Goal: Information Seeking & Learning: Learn about a topic

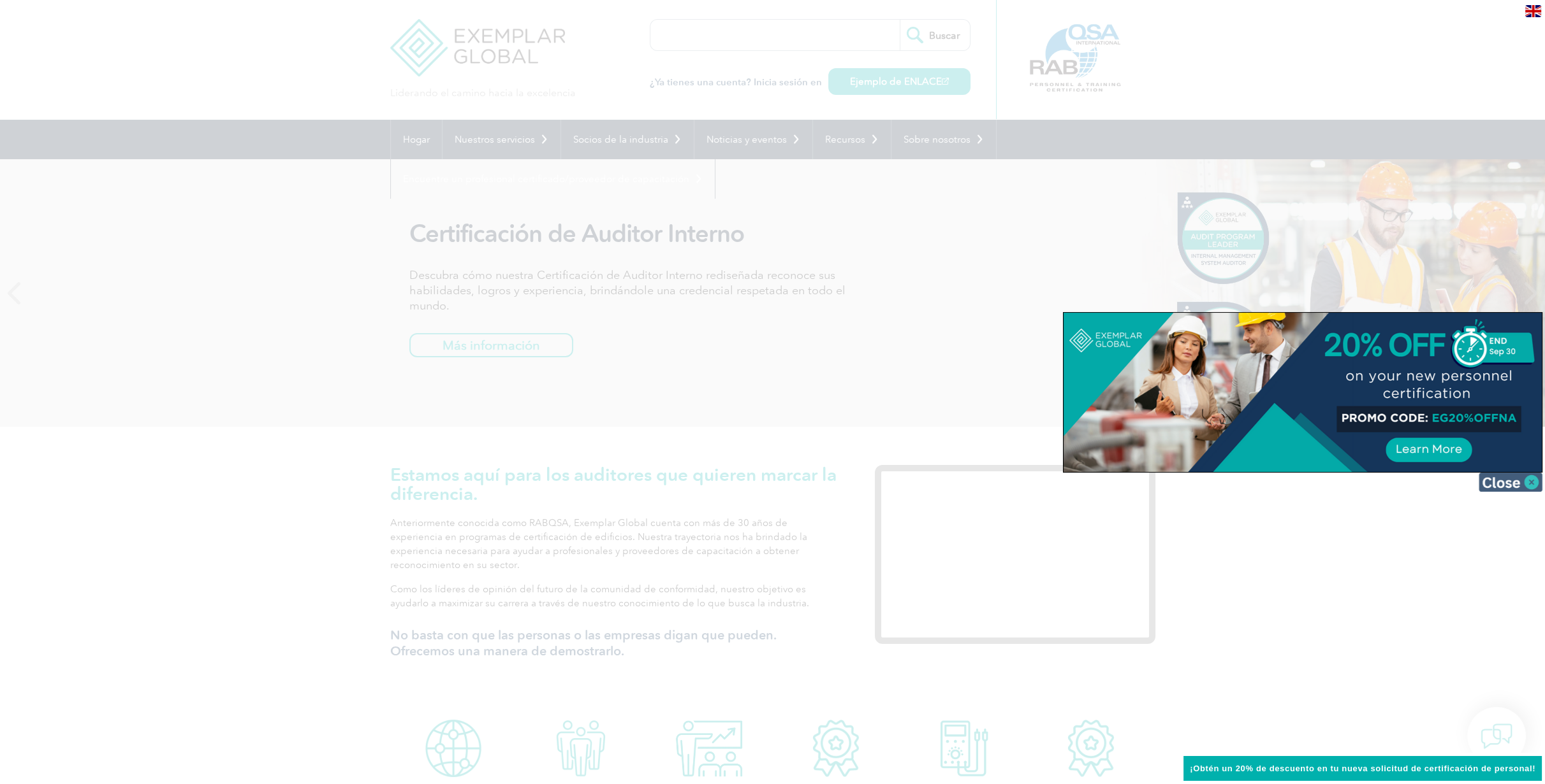
click at [1535, 482] on img at bounding box center [1510, 482] width 63 height 19
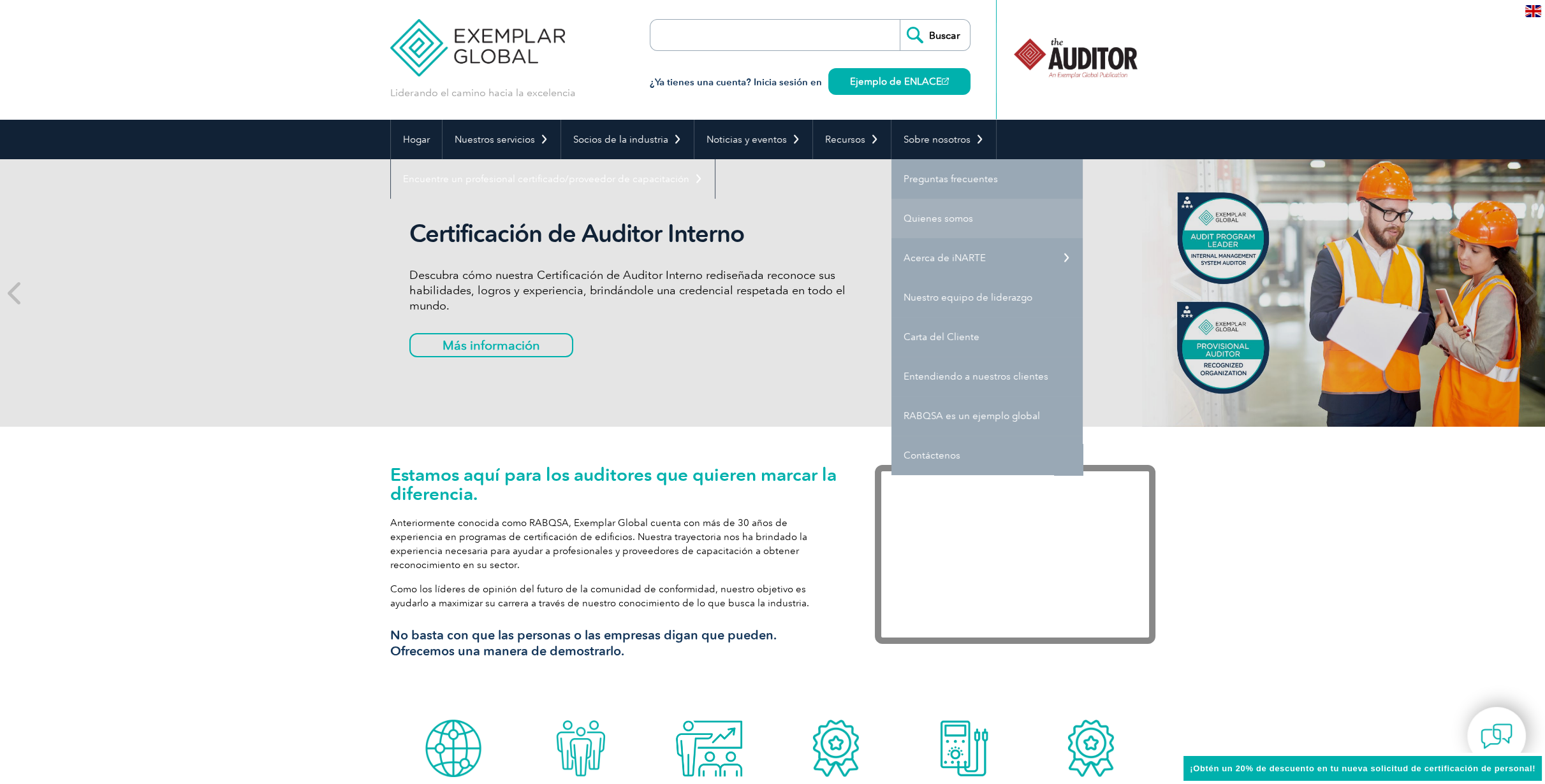
click at [996, 224] on link "Quienes somos" at bounding box center [987, 218] width 191 height 39
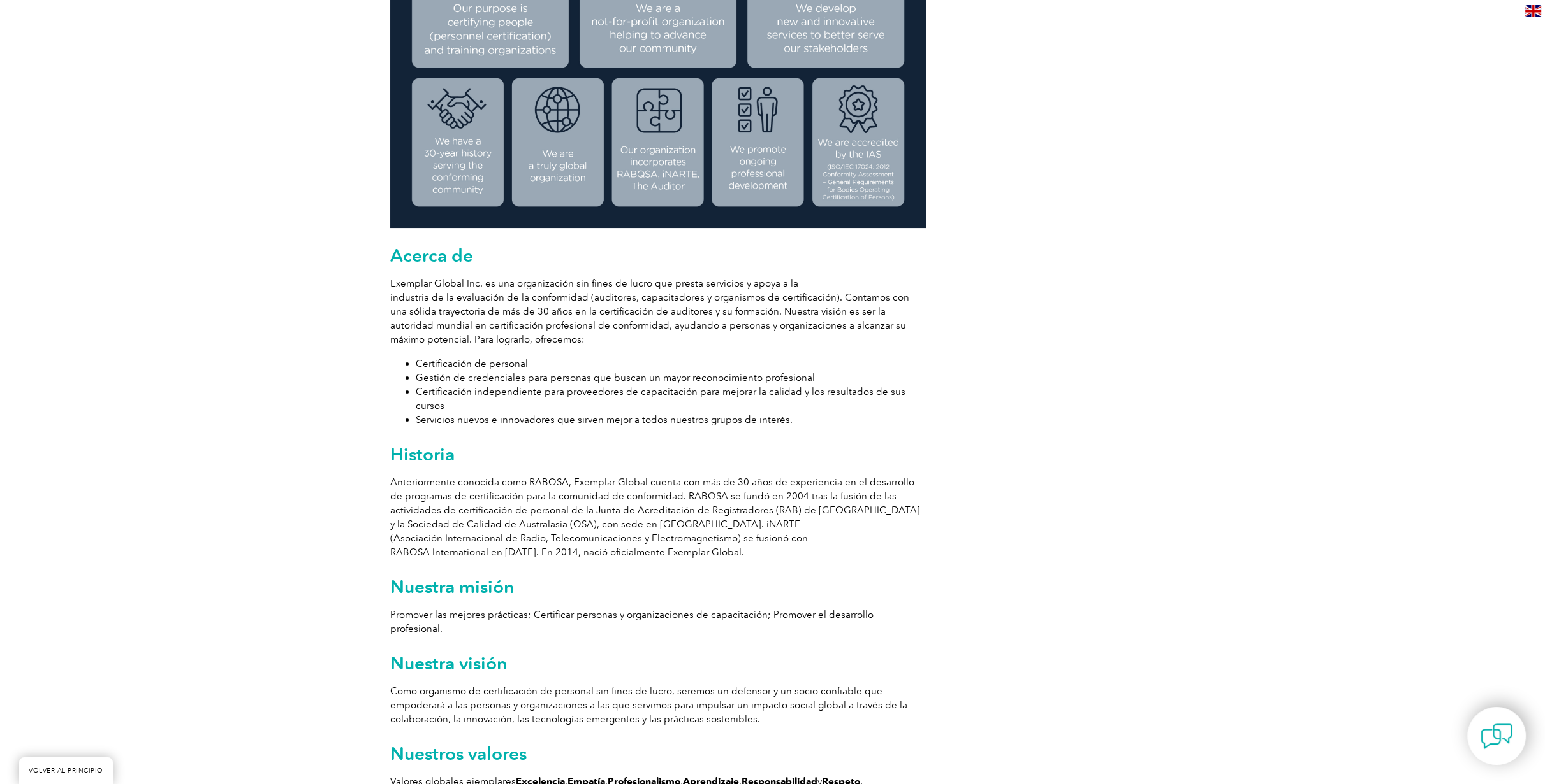
scroll to position [495, 0]
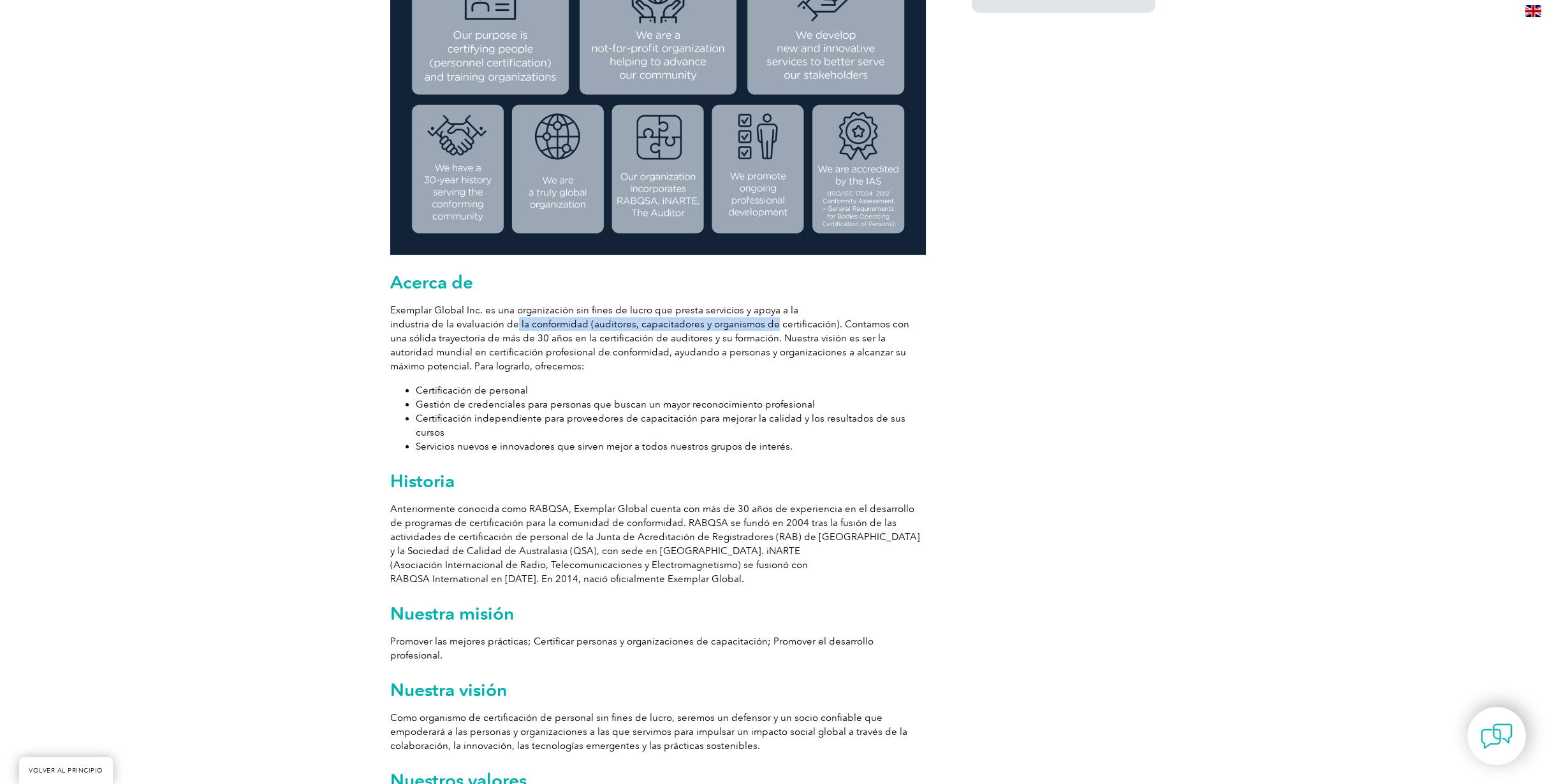
drag, startPoint x: 506, startPoint y: 322, endPoint x: 740, endPoint y: 336, distance: 234.4
click at [767, 330] on p "Exemplar Global Inc. es una organización sin fines de lucro que presta servicio…" at bounding box center [658, 338] width 536 height 70
click at [444, 340] on font "industria de la evaluación de la conformidad (auditores, capacitadores y organi…" at bounding box center [649, 345] width 519 height 53
drag, startPoint x: 381, startPoint y: 336, endPoint x: 552, endPoint y: 359, distance: 172.5
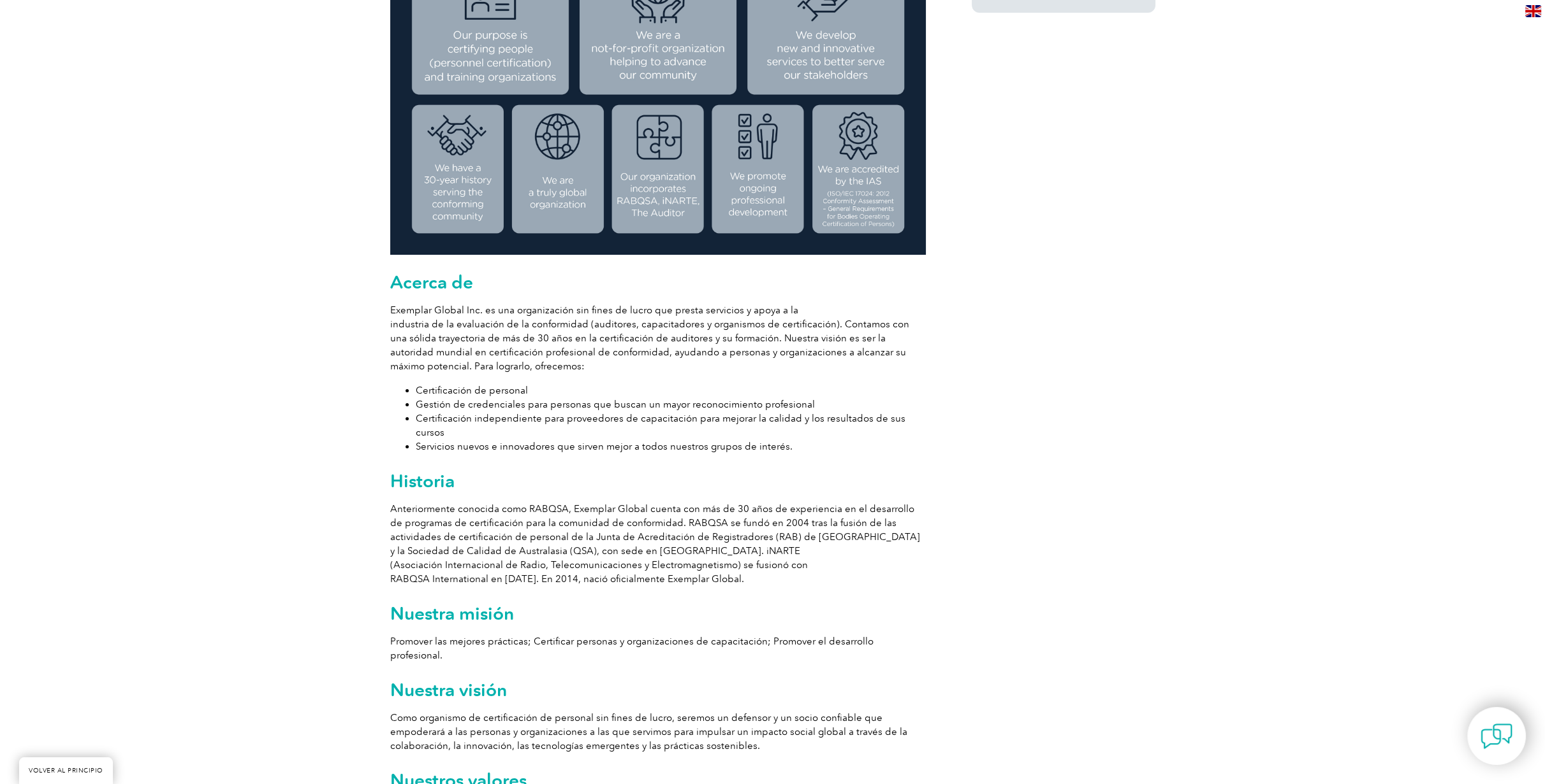
click at [567, 359] on p "Exemplar Global Inc. es una organización sin fines de lucro que presta servicio…" at bounding box center [658, 338] width 536 height 70
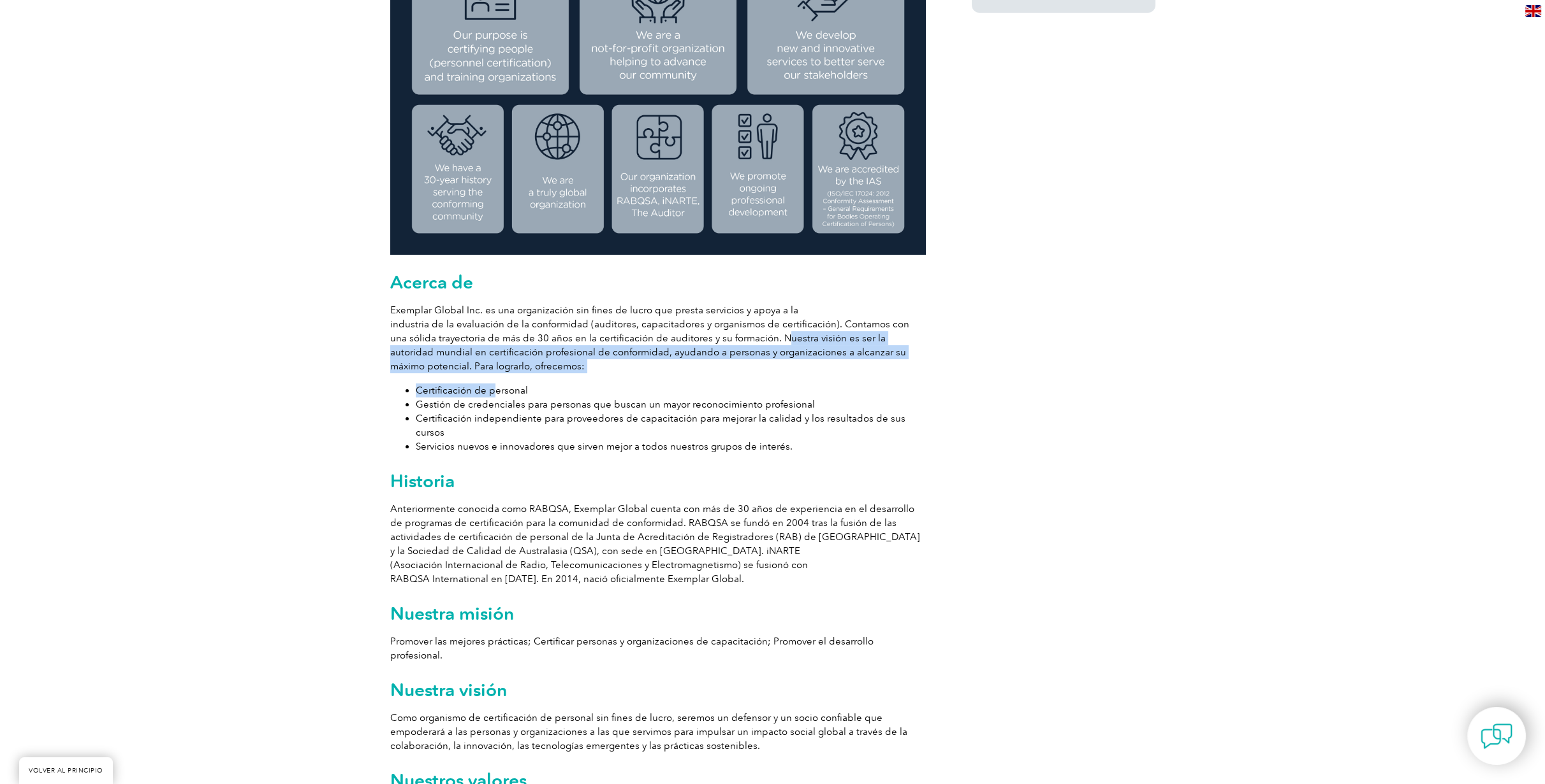
drag, startPoint x: 758, startPoint y: 335, endPoint x: 490, endPoint y: 388, distance: 273.2
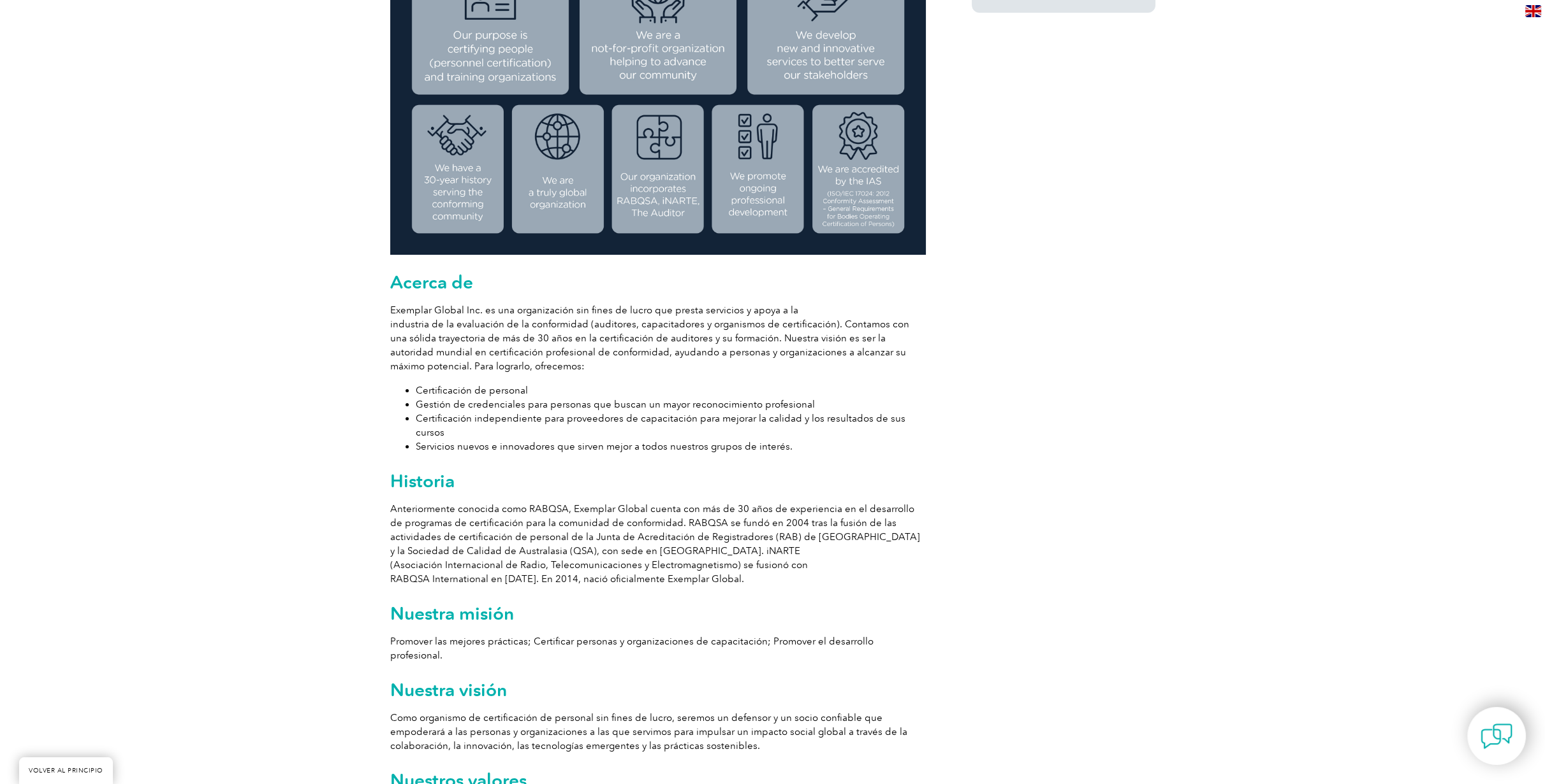
click at [439, 420] on font "Certificación independiente para proveedores de capacitación para mejorar la ca…" at bounding box center [660, 426] width 490 height 26
drag, startPoint x: 416, startPoint y: 393, endPoint x: 607, endPoint y: 410, distance: 191.8
click at [607, 410] on ul "Certificación de personal Gestión de credenciales para personas que buscan un m…" at bounding box center [658, 419] width 536 height 70
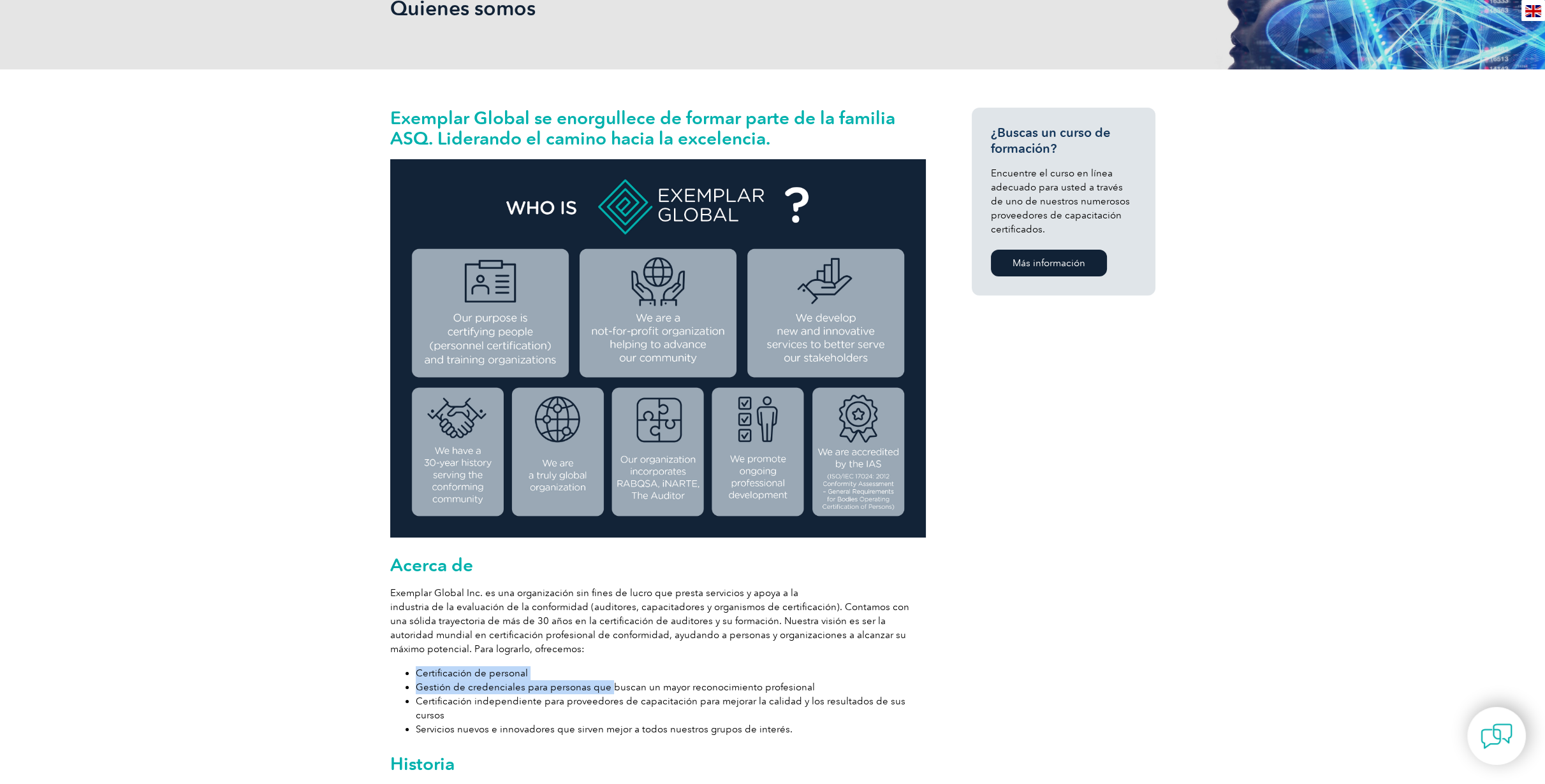
scroll to position [0, 0]
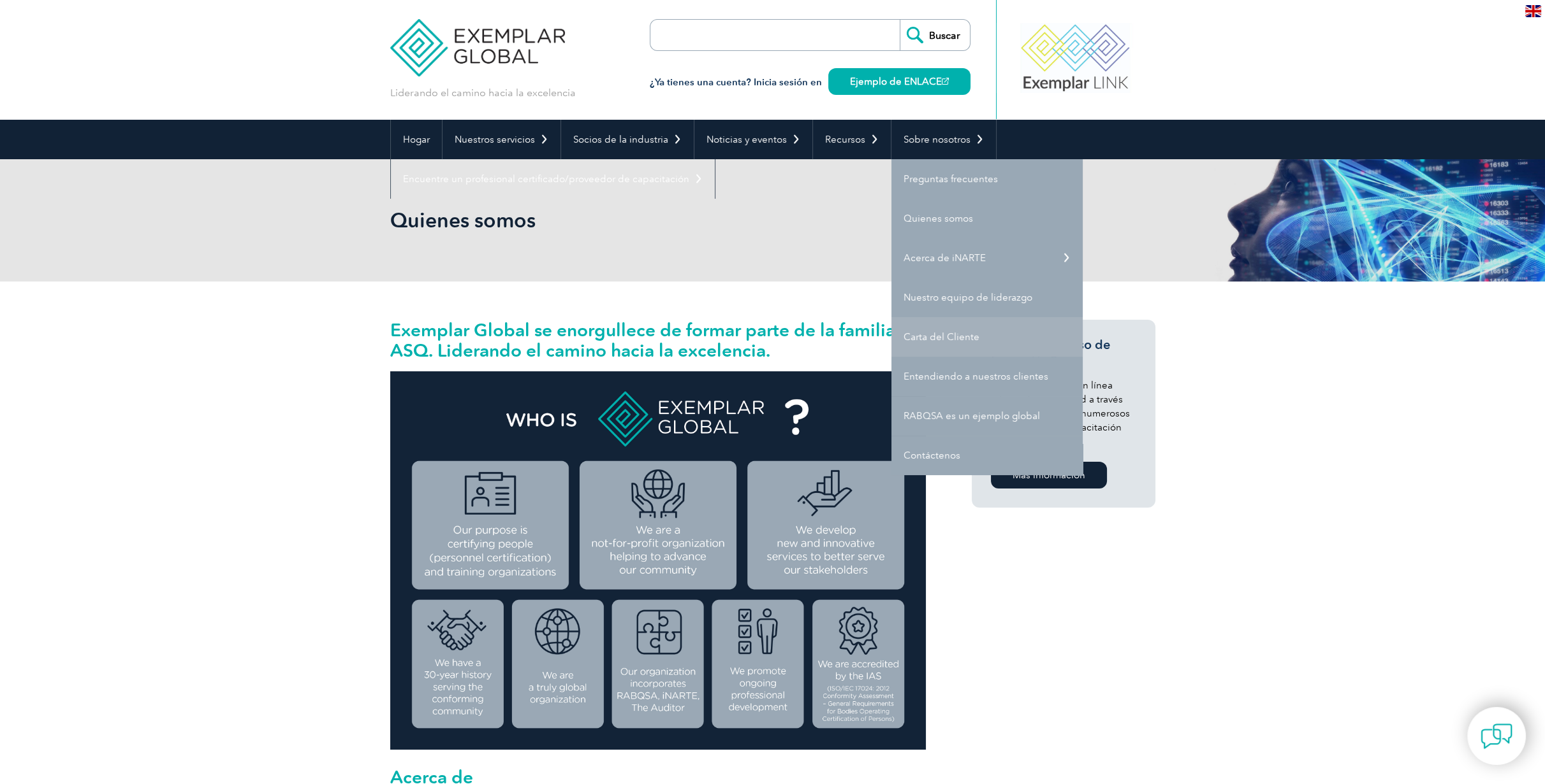
click at [979, 330] on link "Carta del Cliente" at bounding box center [987, 337] width 191 height 39
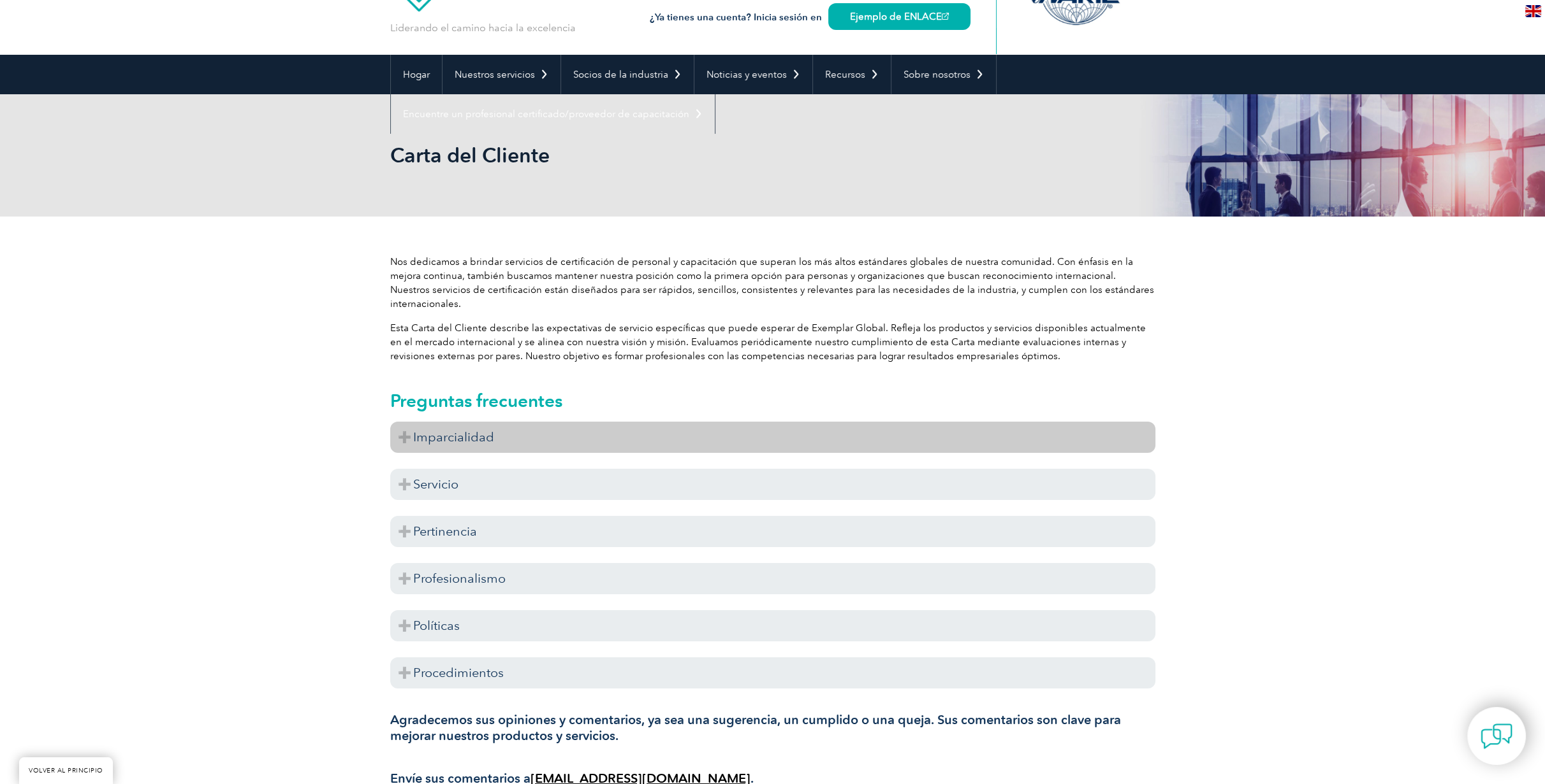
scroll to position [141, 0]
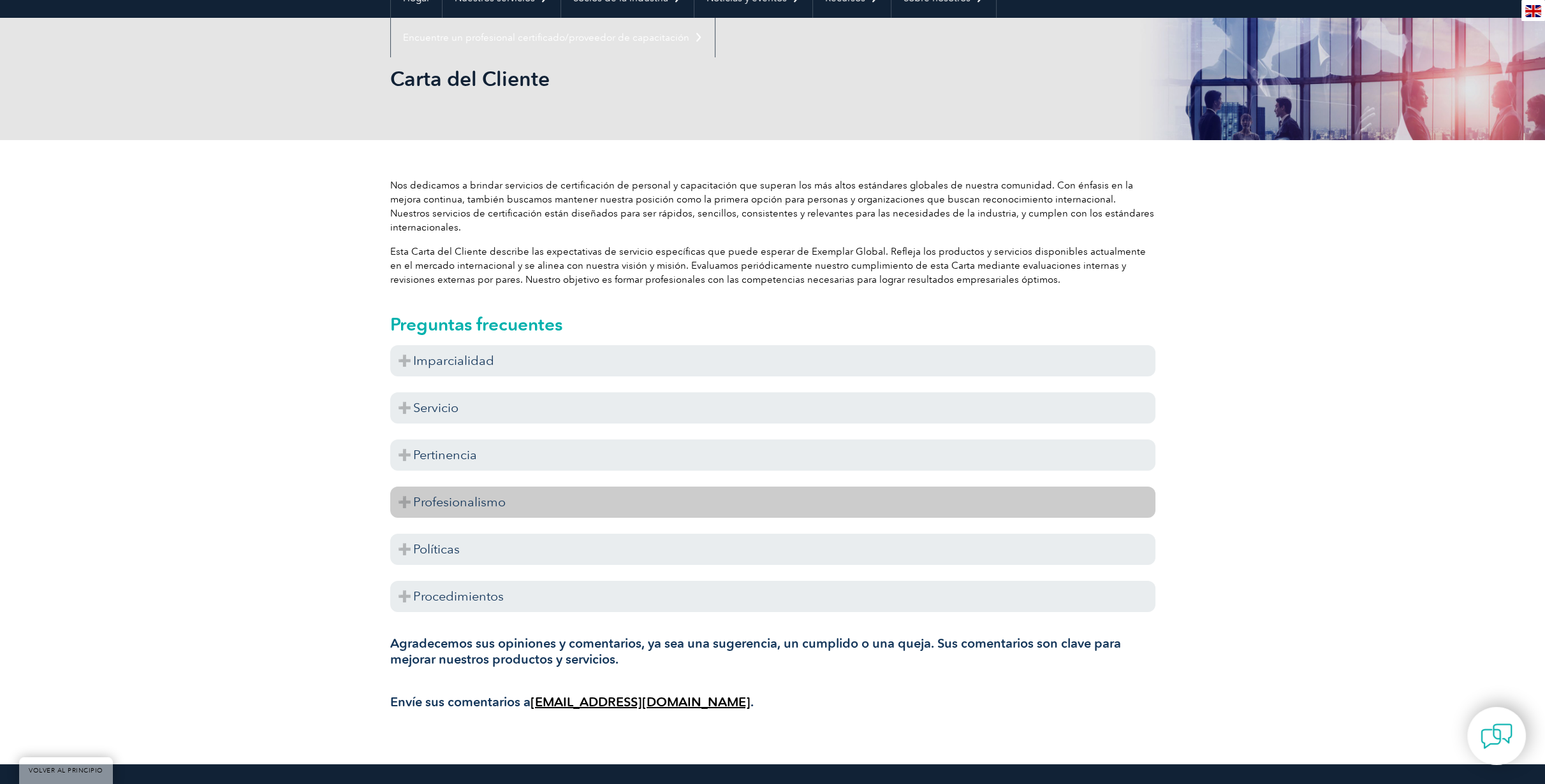
click at [530, 496] on h3 "Profesionalismo" at bounding box center [772, 502] width 765 height 31
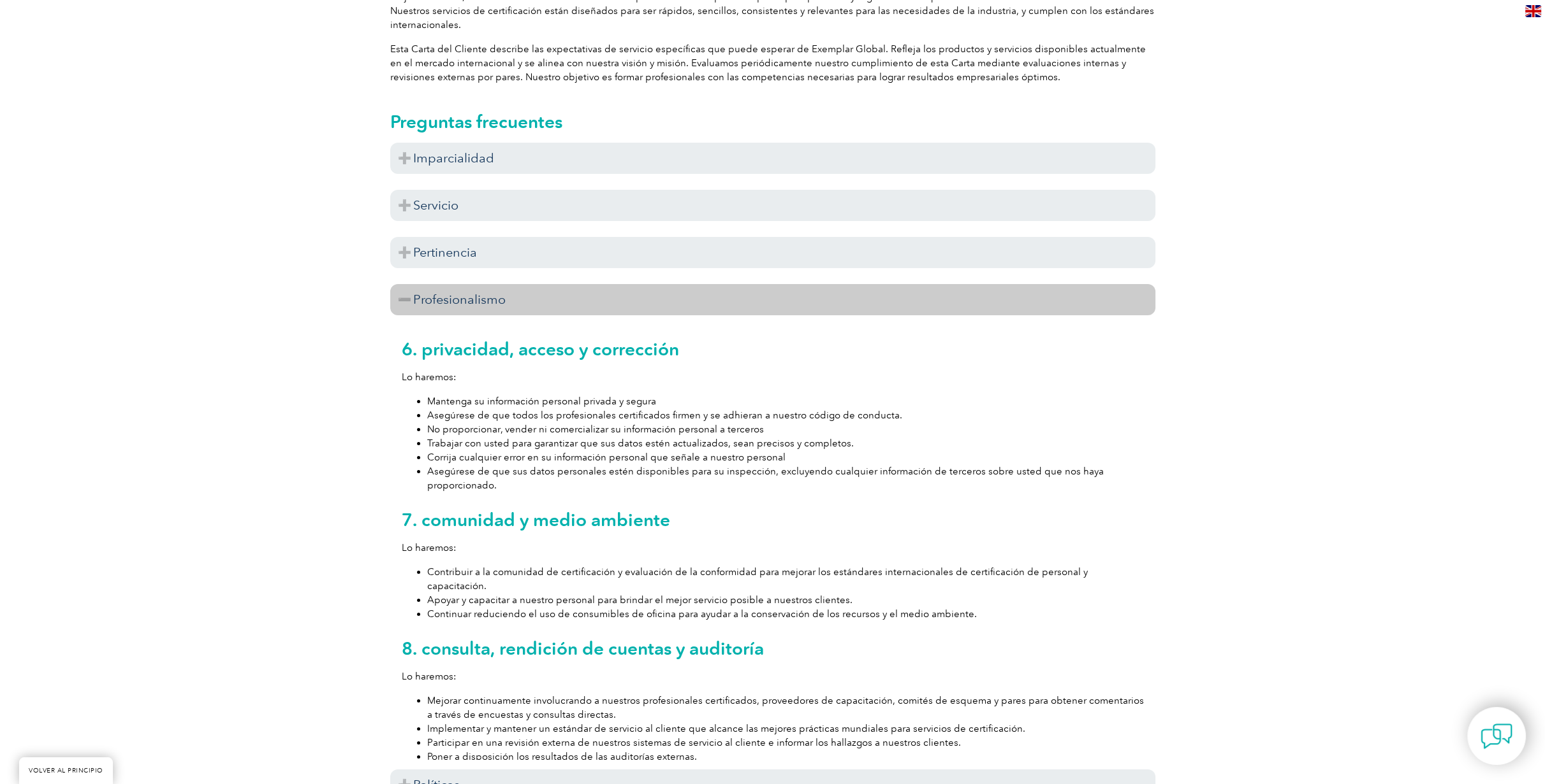
scroll to position [424, 0]
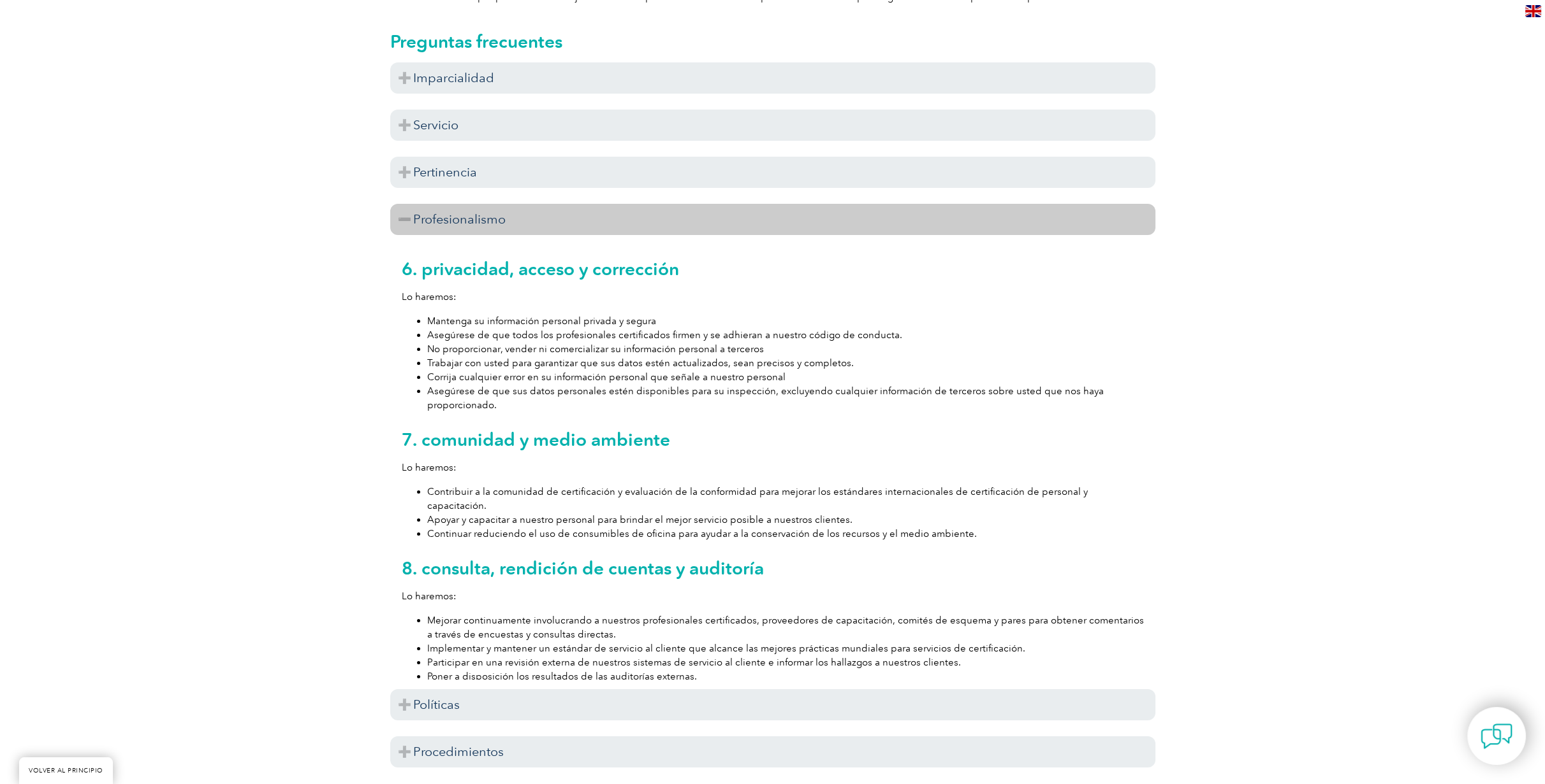
click at [547, 204] on h3 "Profesionalismo" at bounding box center [772, 219] width 765 height 31
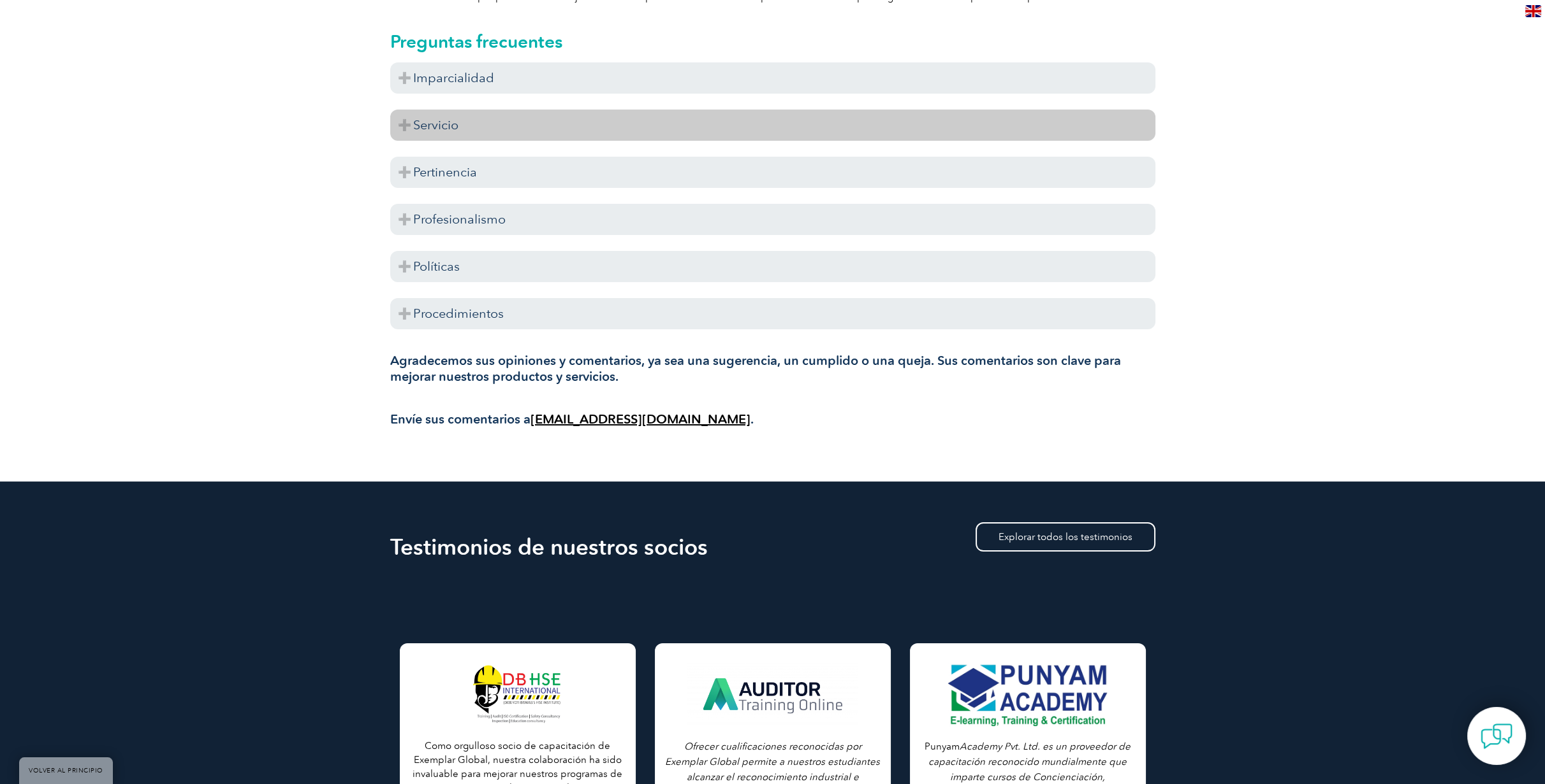
click at [507, 115] on h3 "Servicio" at bounding box center [772, 125] width 765 height 31
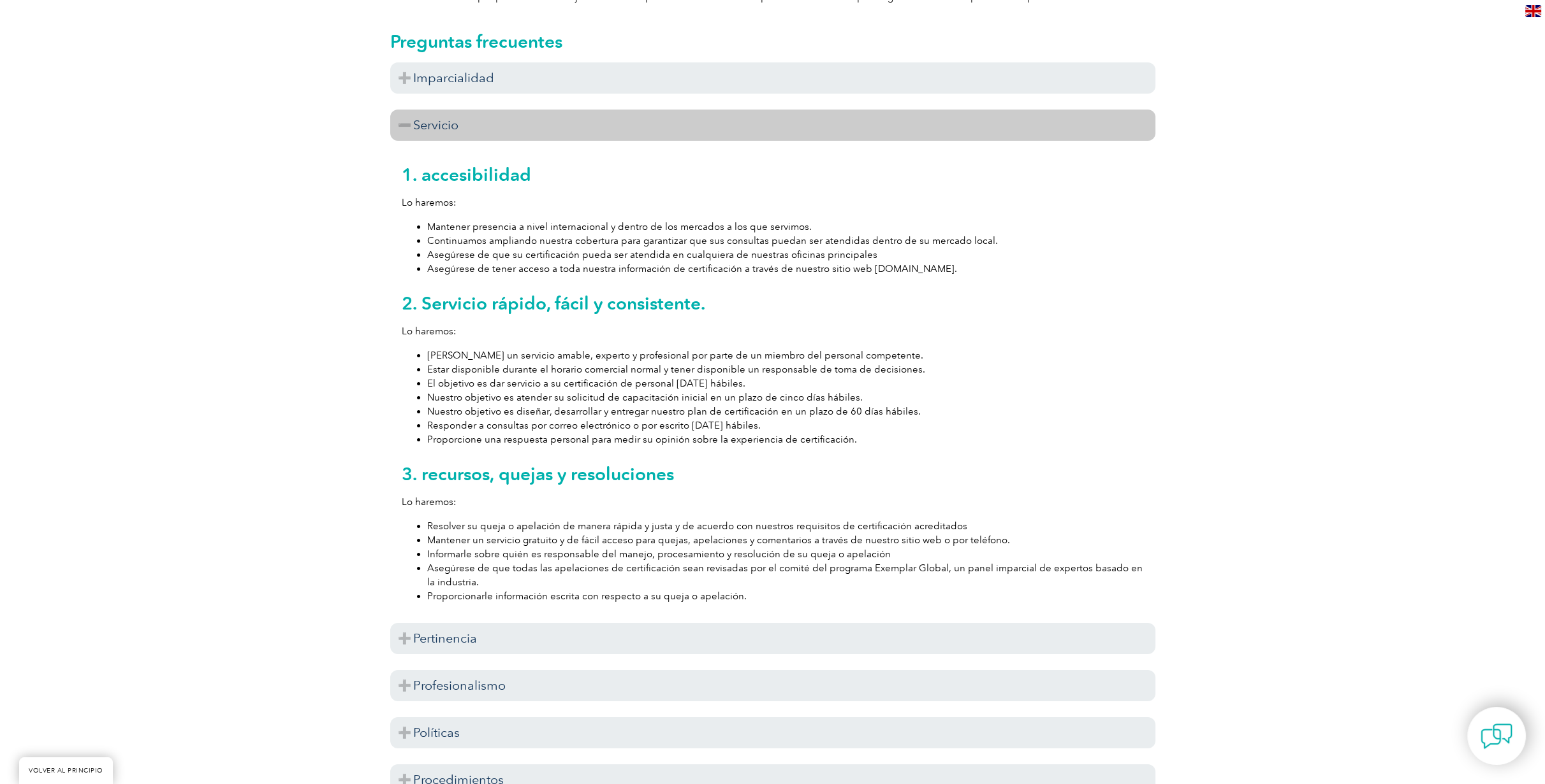
click at [507, 115] on h3 "Servicio" at bounding box center [772, 125] width 765 height 31
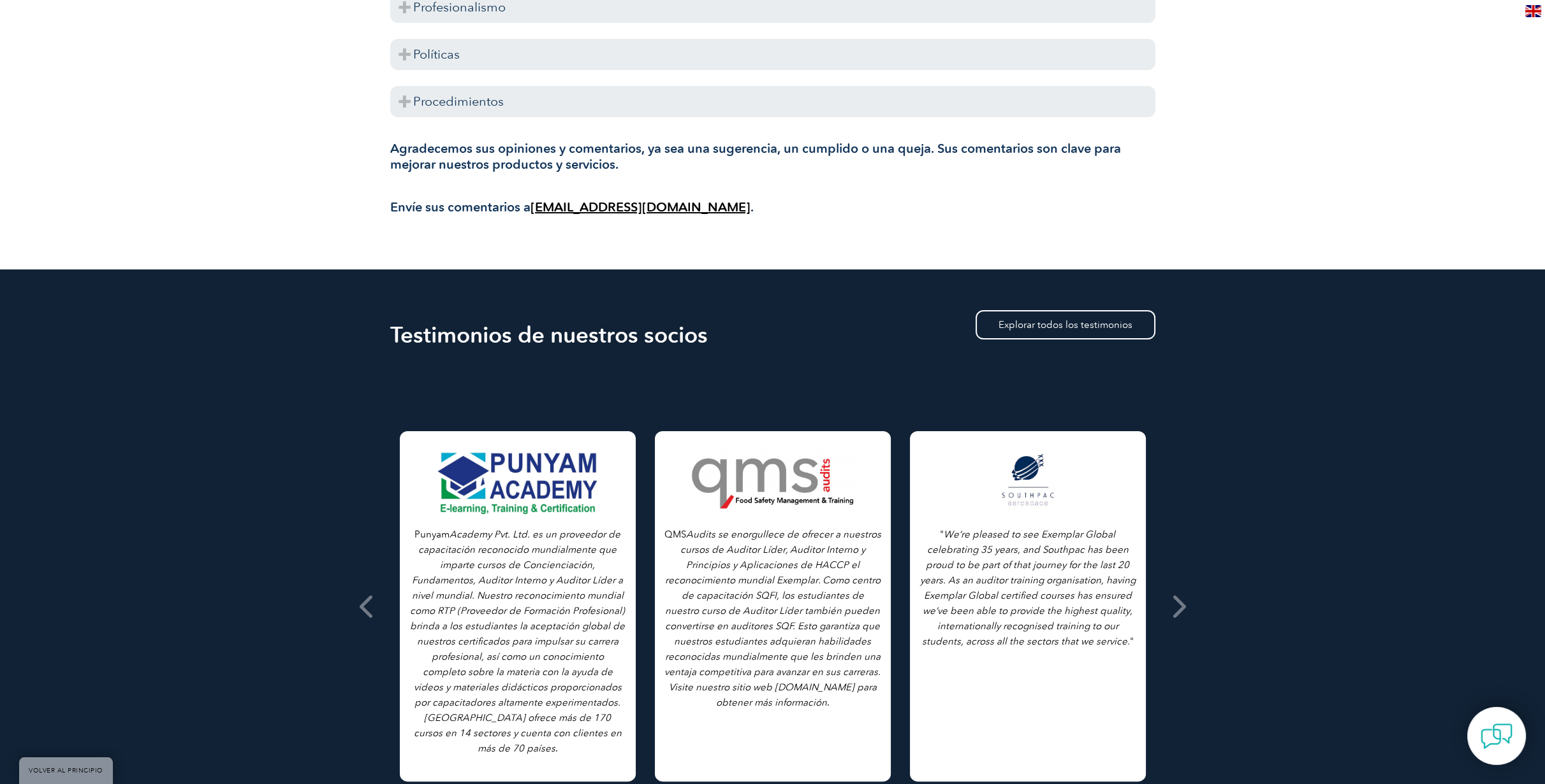
scroll to position [637, 0]
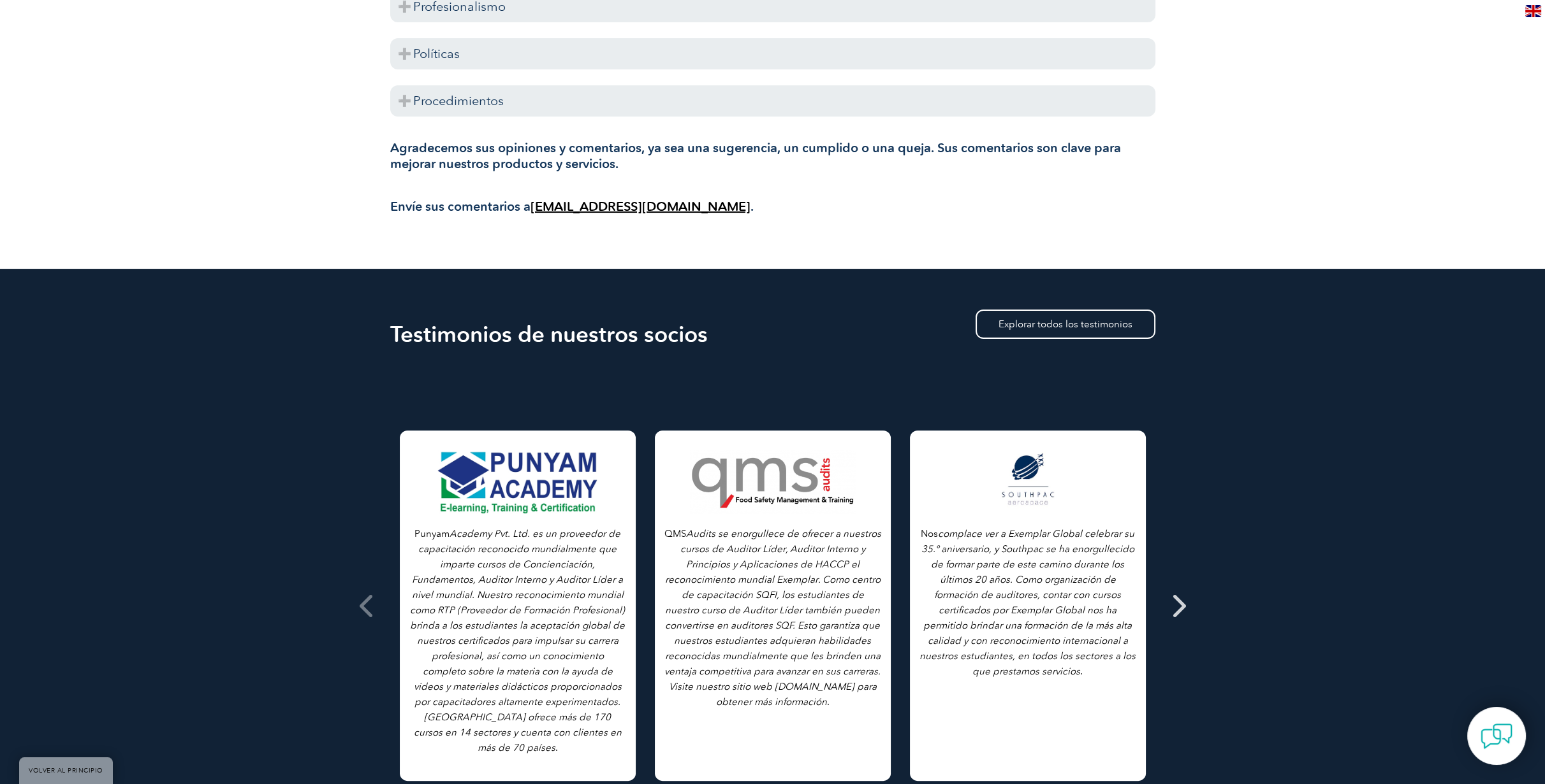
click at [1183, 606] on icon at bounding box center [1178, 606] width 16 height 0
click at [364, 606] on icon at bounding box center [367, 606] width 16 height 0
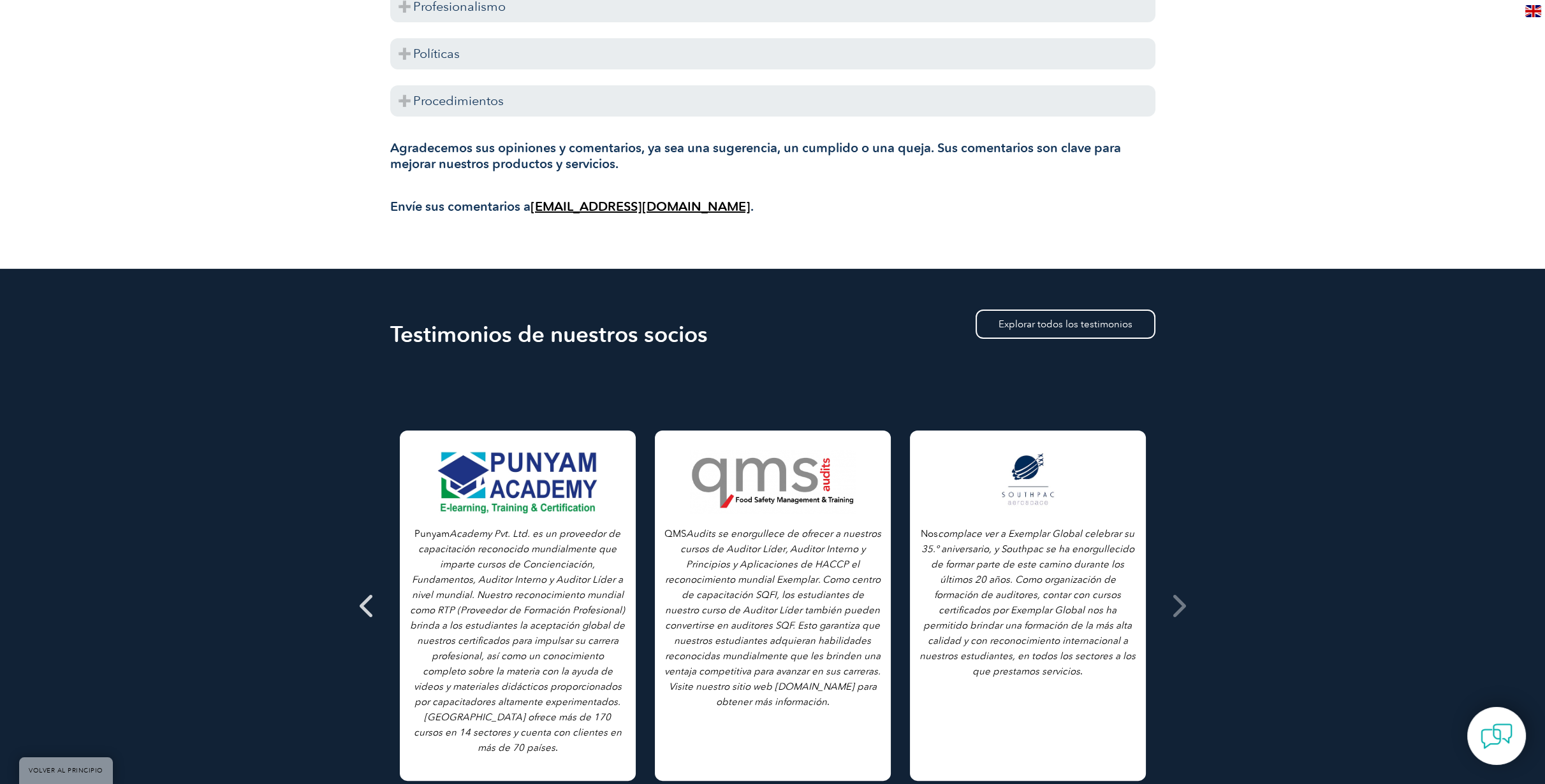
click at [364, 606] on icon at bounding box center [367, 606] width 16 height 0
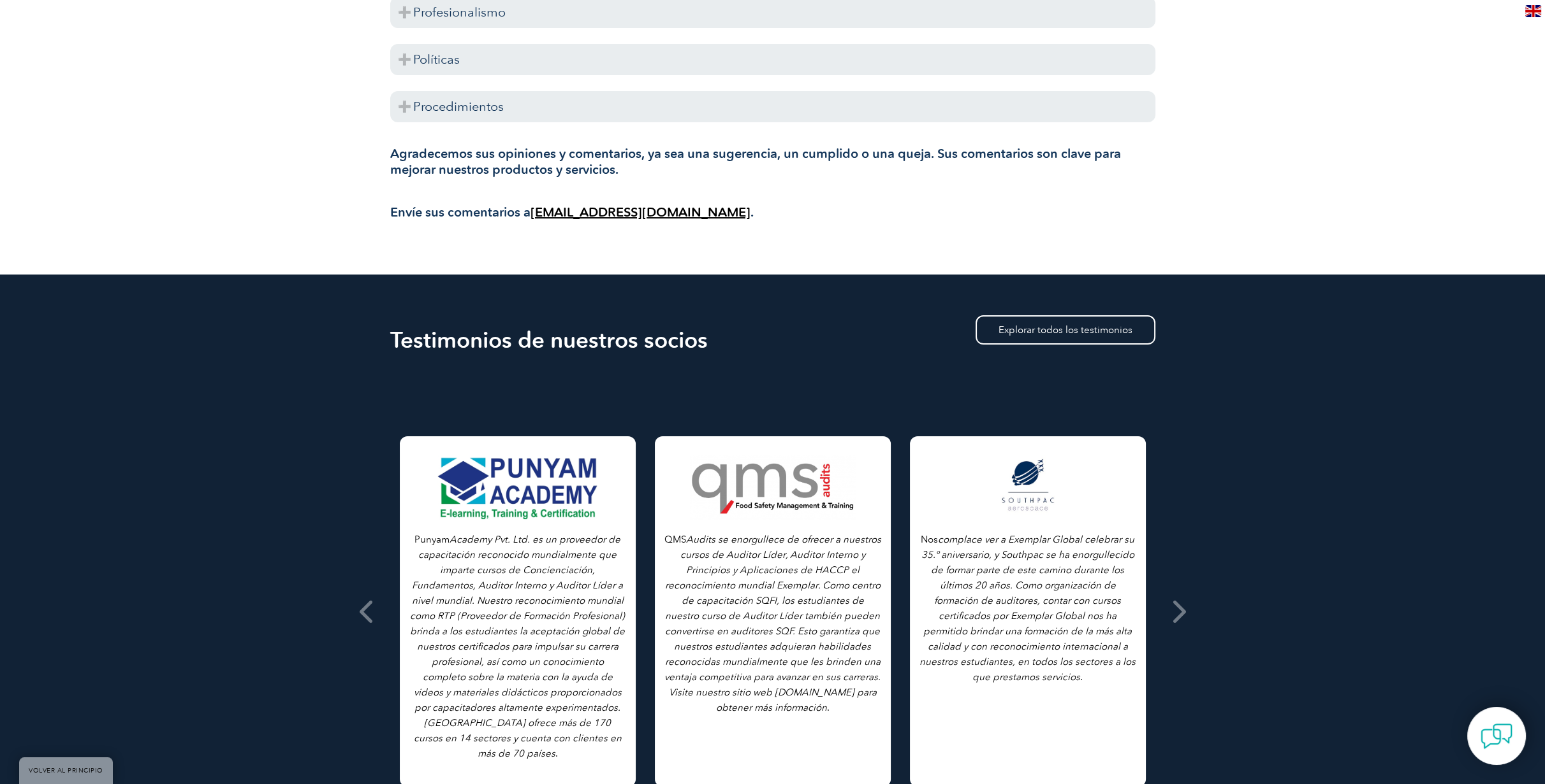
scroll to position [612, 0]
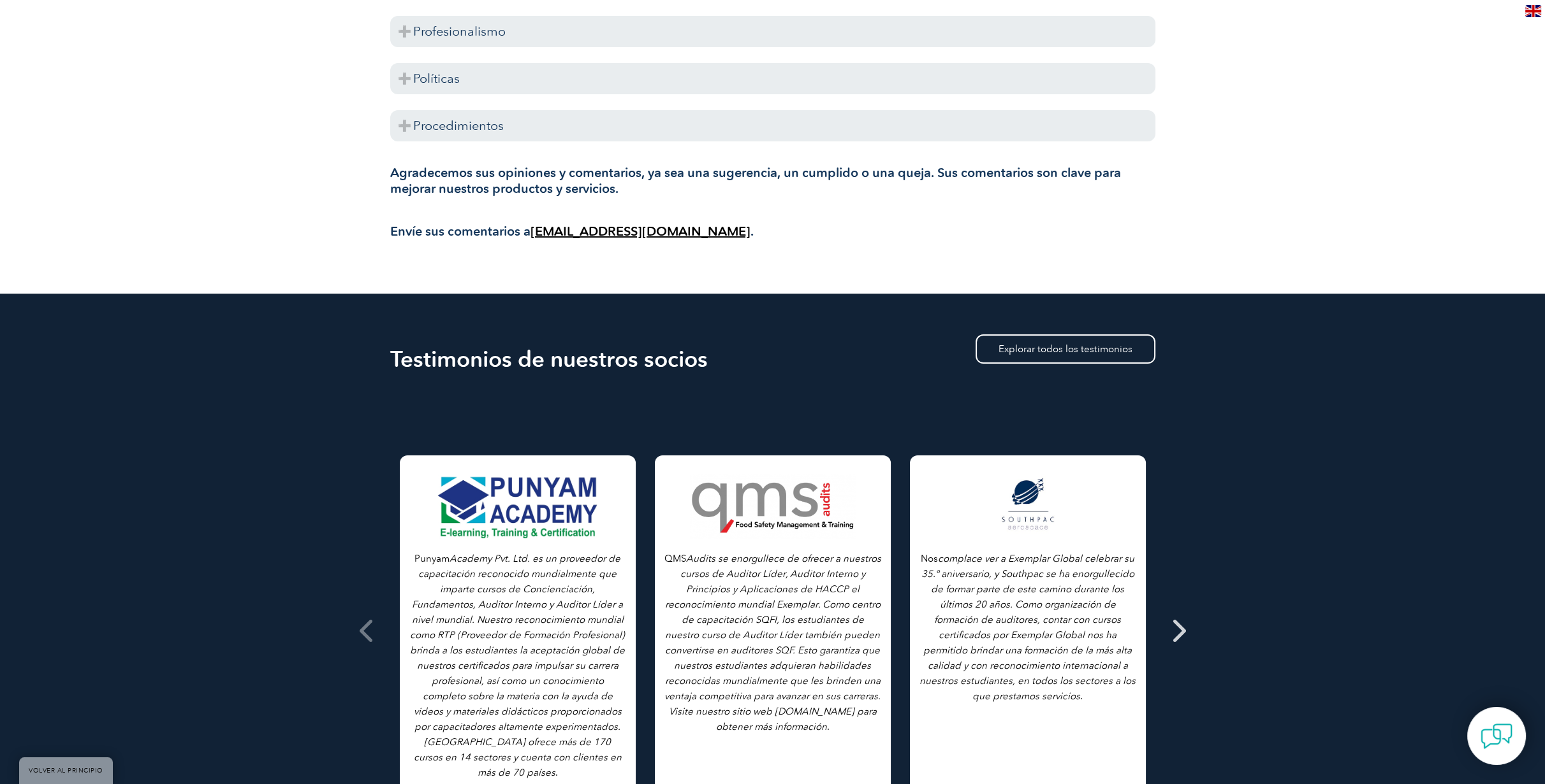
click at [1184, 631] on icon at bounding box center [1178, 631] width 16 height 0
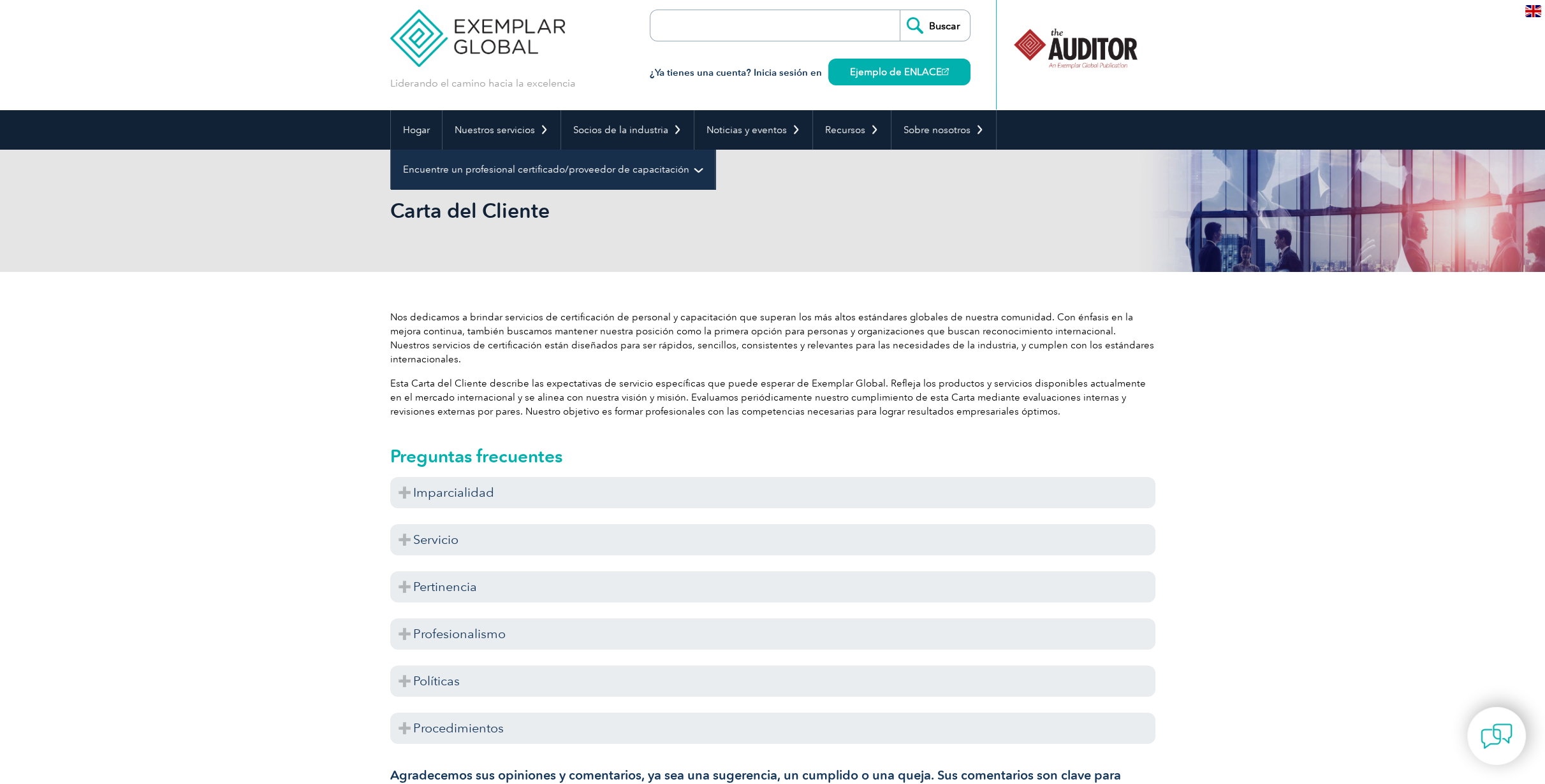
scroll to position [0, 0]
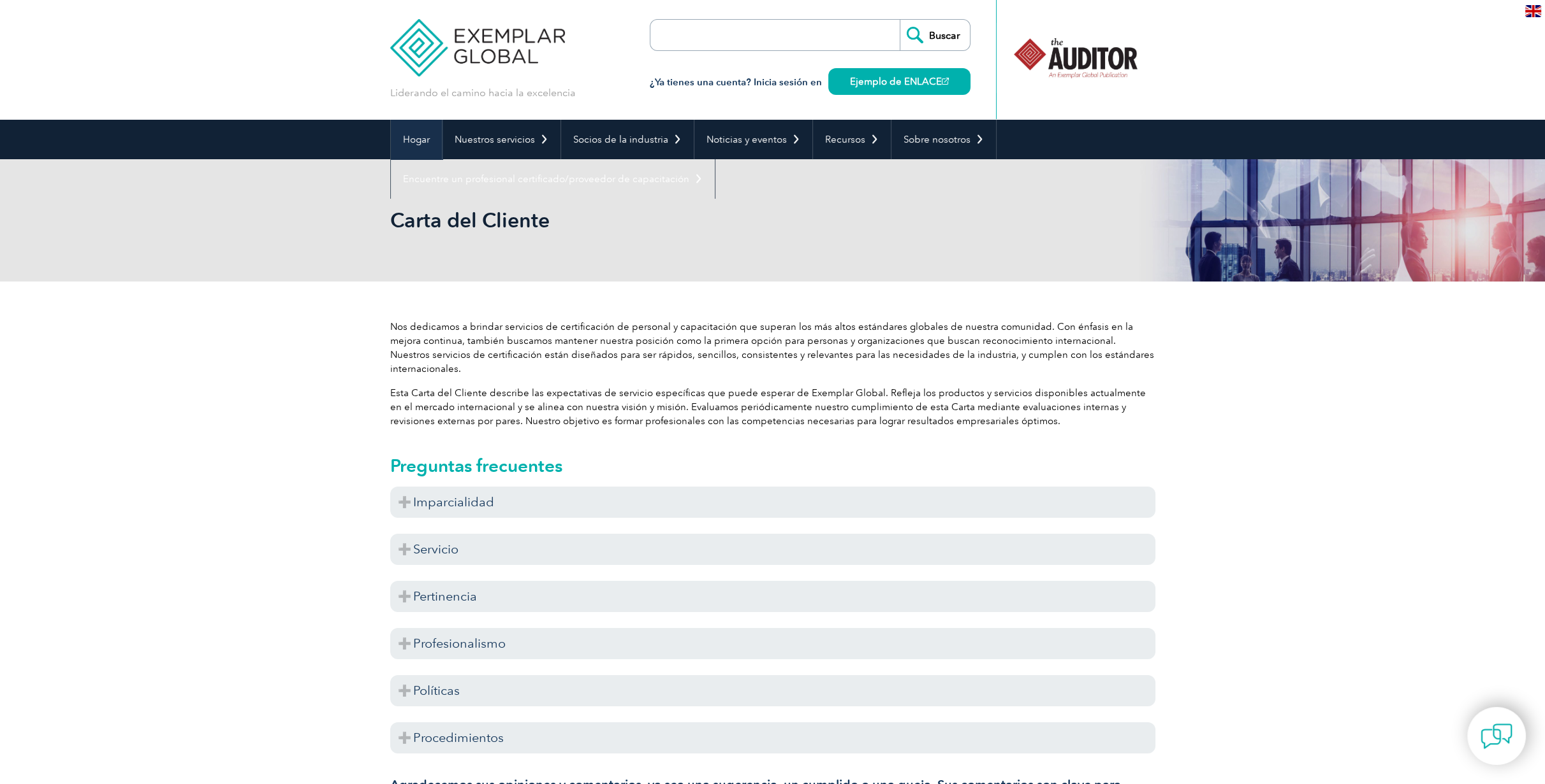
click at [416, 140] on font "Hogar" at bounding box center [416, 140] width 27 height 11
